Goal: Book appointment/travel/reservation

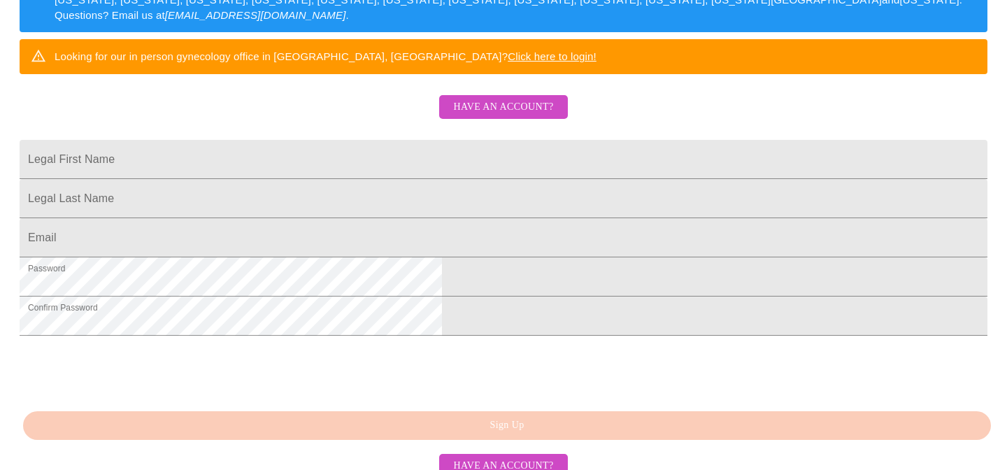
scroll to position [273, 0]
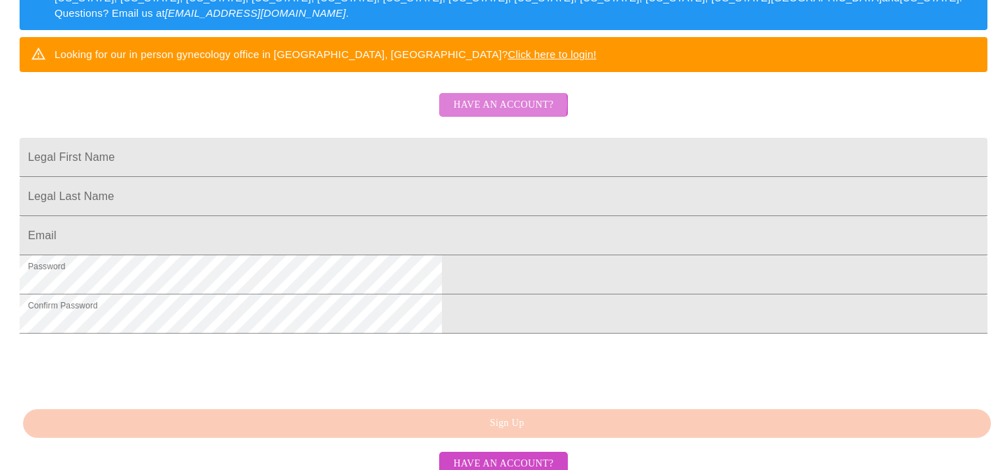
click at [495, 114] on span "Have an account?" at bounding box center [503, 105] width 100 height 17
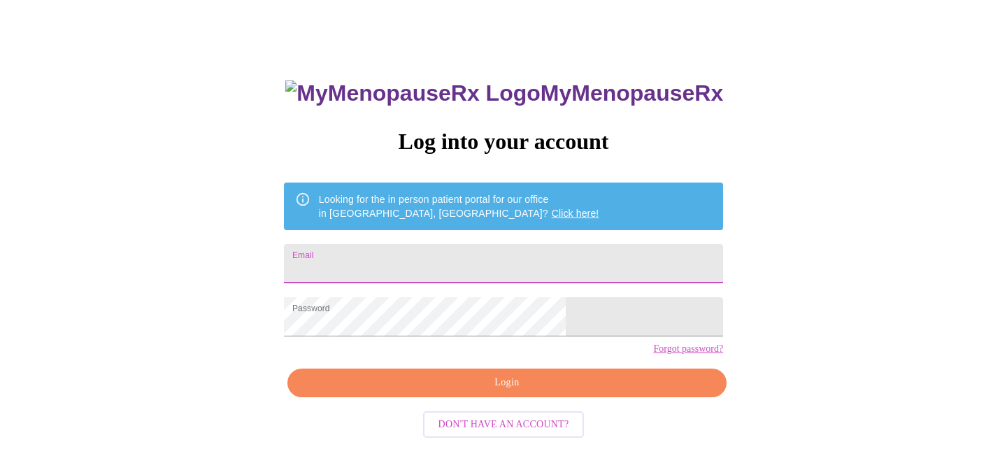
click at [396, 261] on input "Email" at bounding box center [503, 263] width 439 height 39
type input "lgawthorp@gmail.com"
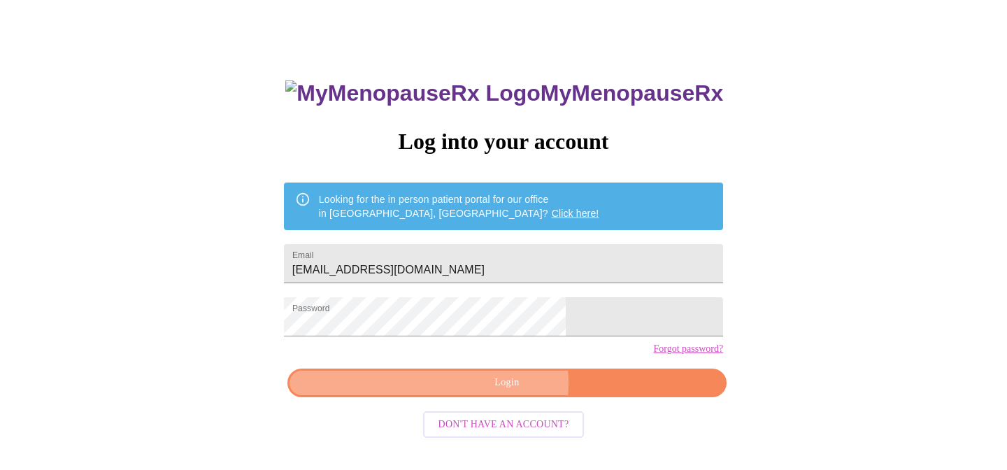
click at [503, 392] on span "Login" at bounding box center [507, 382] width 407 height 17
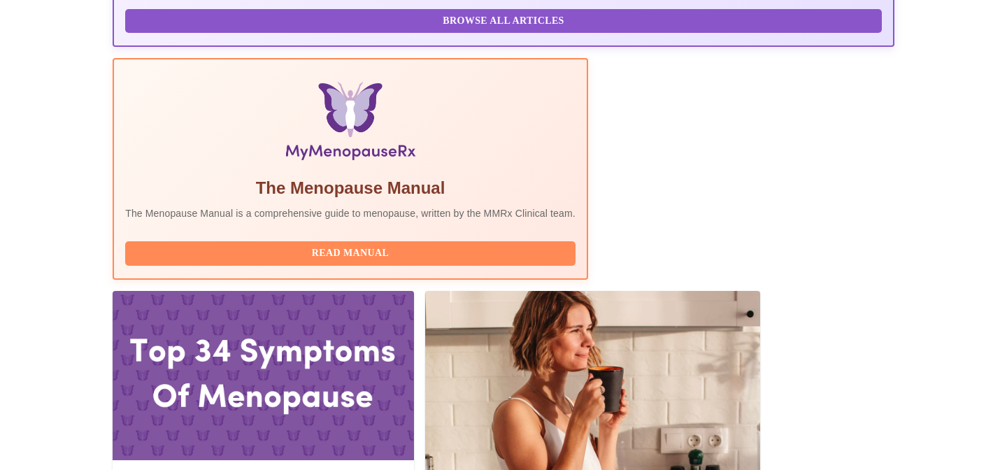
scroll to position [391, 0]
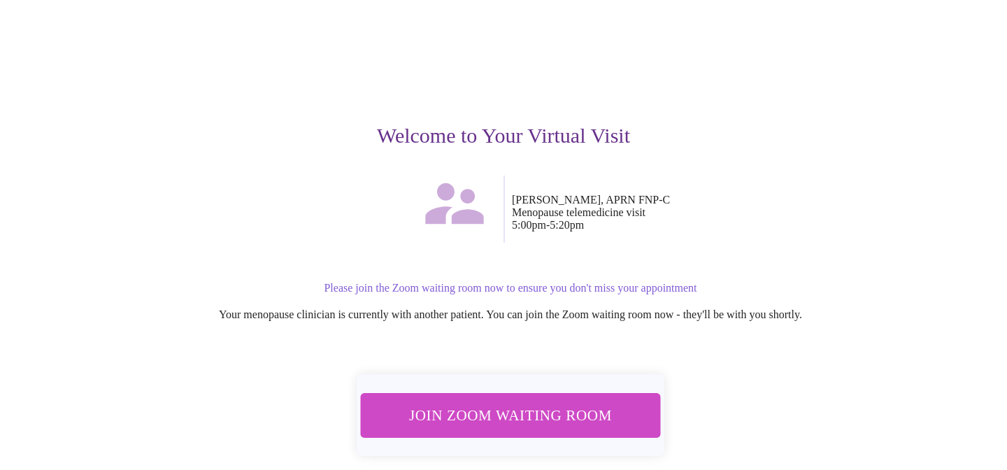
scroll to position [114, 0]
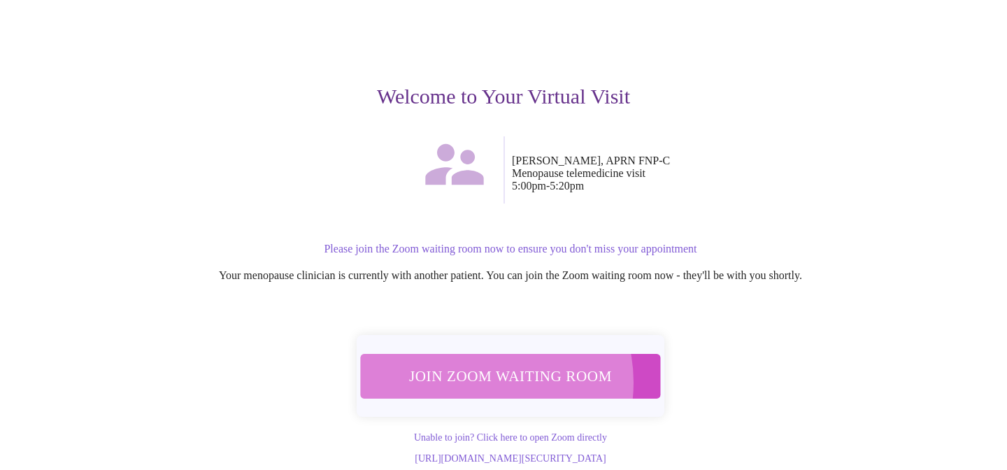
click at [475, 362] on span "Join Zoom Waiting Room" at bounding box center [510, 375] width 275 height 27
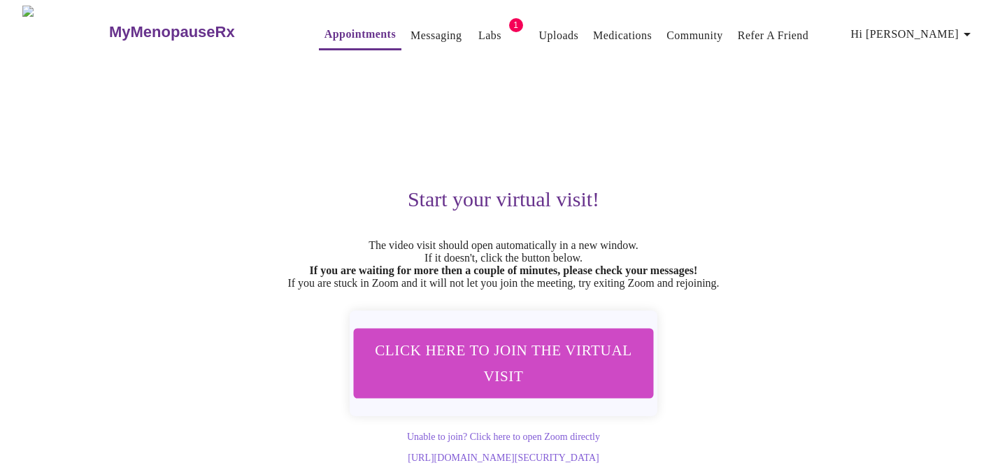
scroll to position [29, 0]
